Goal: Task Accomplishment & Management: Complete application form

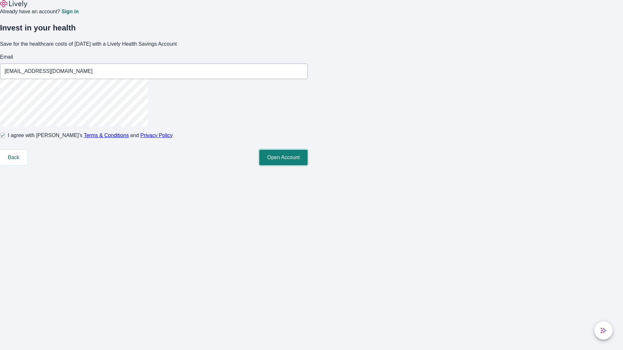
click at [307, 165] on button "Open Account" at bounding box center [283, 158] width 48 height 16
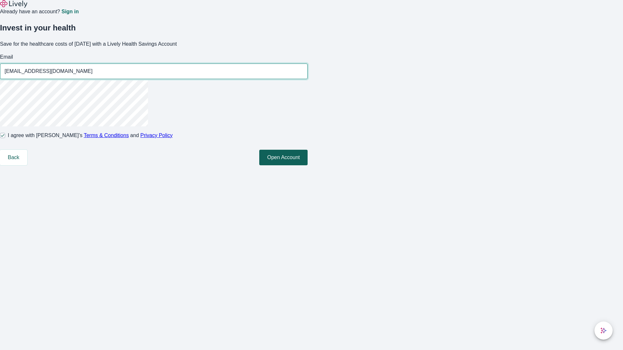
type input "[EMAIL_ADDRESS][DOMAIN_NAME]"
click at [5, 138] on input "I agree with Lively’s Terms & Conditions and Privacy Policy" at bounding box center [2, 135] width 5 height 5
checkbox input "false"
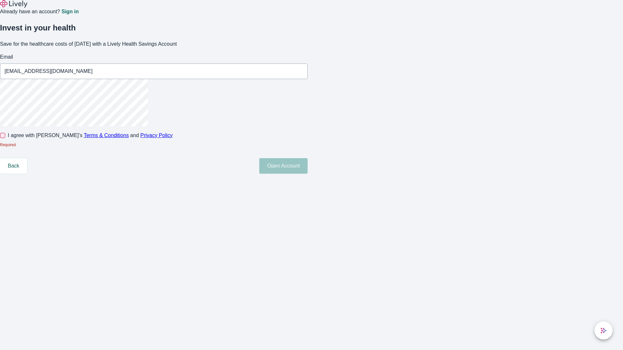
type input "[EMAIL_ADDRESS][DOMAIN_NAME]"
click at [5, 138] on input "I agree with Lively’s Terms & Conditions and Privacy Policy" at bounding box center [2, 135] width 5 height 5
checkbox input "true"
click at [307, 165] on button "Open Account" at bounding box center [283, 158] width 48 height 16
